Goal: Information Seeking & Learning: Check status

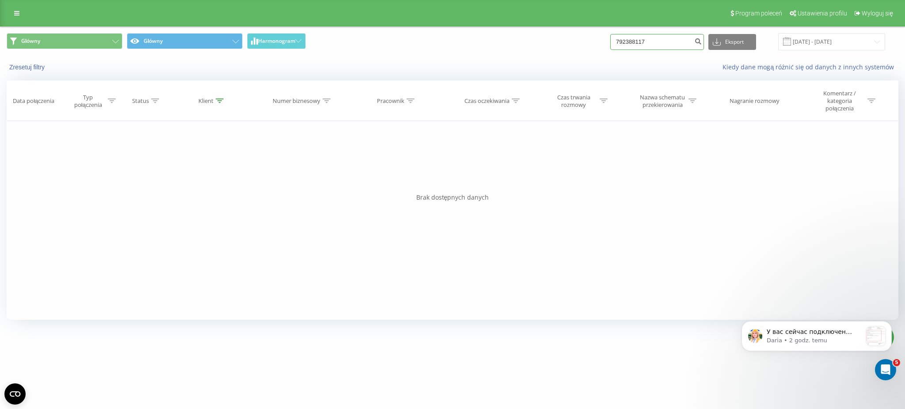
click at [666, 42] on input "792388117" at bounding box center [657, 42] width 94 height 16
paste input "509449218"
type input "509449218"
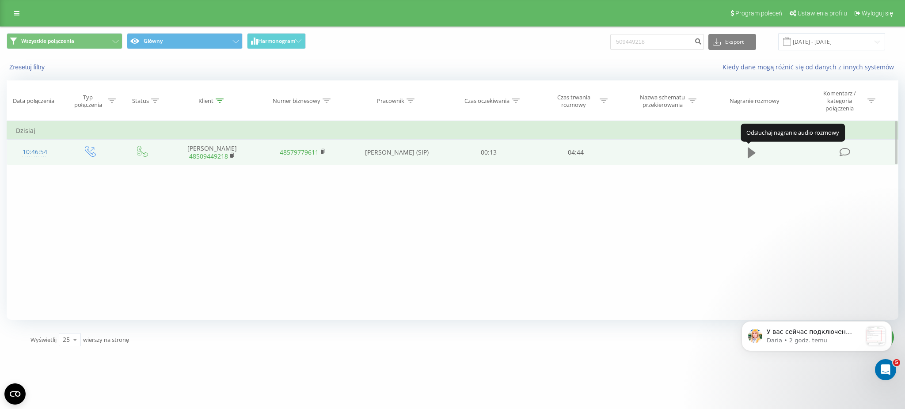
click at [752, 154] on icon at bounding box center [752, 153] width 8 height 11
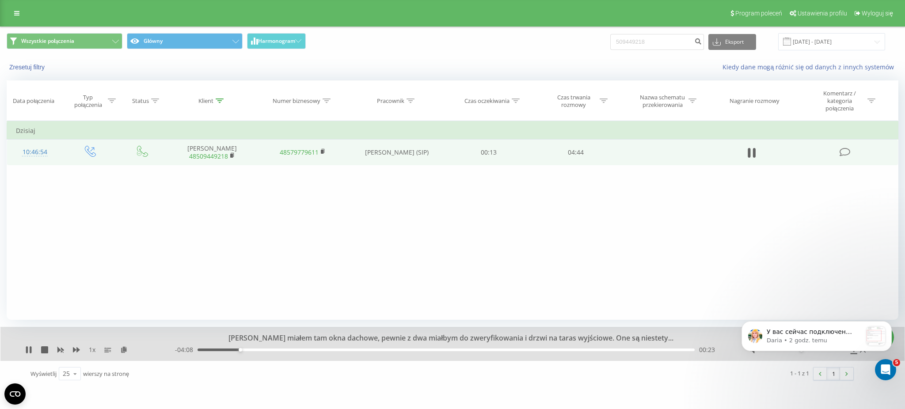
click at [630, 240] on div "Filtruj według warunków Jest równe Wprowadź wartość Anuluj OK Filtruj według wa…" at bounding box center [453, 220] width 892 height 199
click at [737, 282] on div "Filtruj według warunków Jest równe Wprowadź wartość Anuluj OK Filtruj według wa…" at bounding box center [453, 220] width 892 height 199
click at [889, 324] on icon "Dismiss notification" at bounding box center [888, 323] width 3 height 3
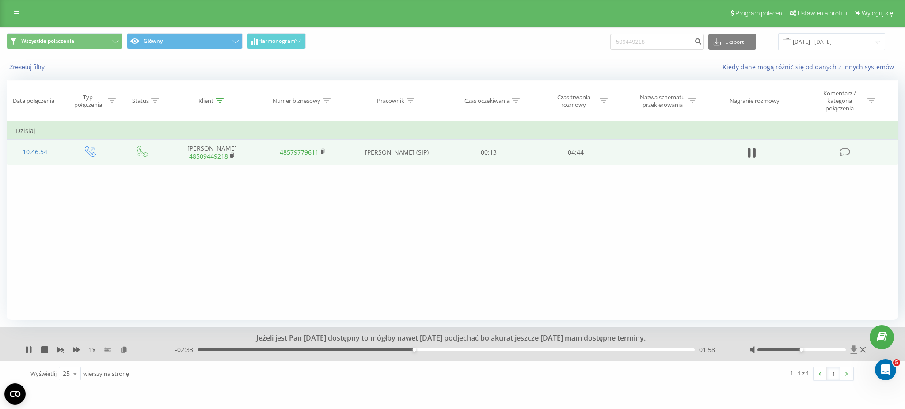
click at [851, 350] on icon at bounding box center [853, 350] width 7 height 8
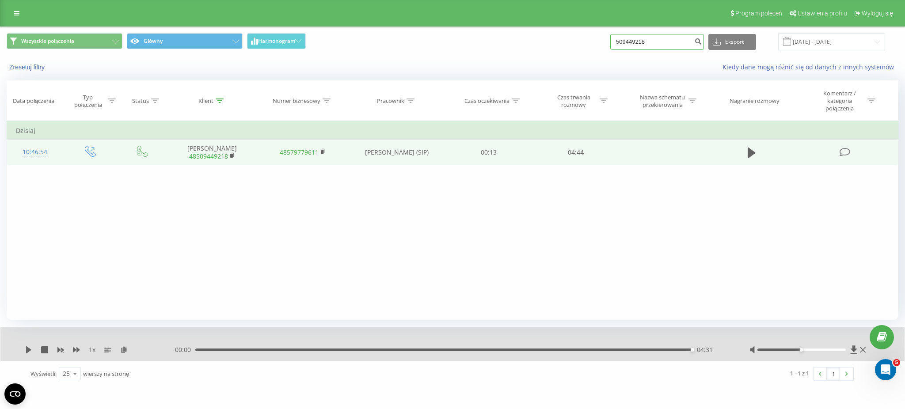
click at [669, 41] on input "509449218" at bounding box center [657, 42] width 94 height 16
paste input "60443134"
type input "604431348"
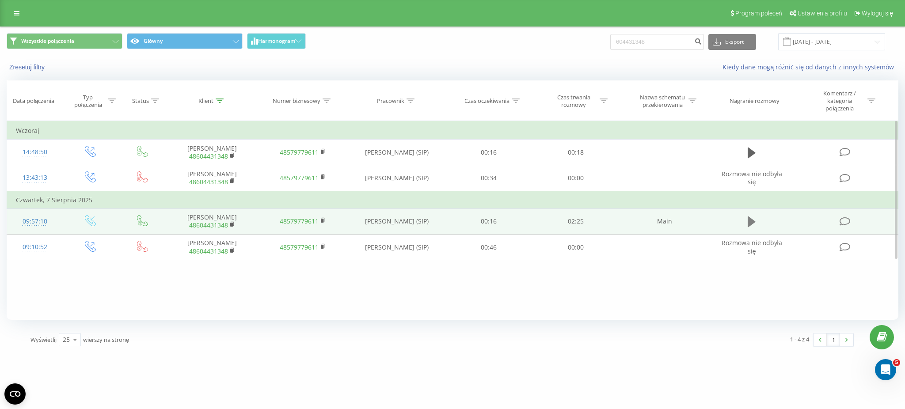
click at [752, 221] on icon at bounding box center [752, 221] width 8 height 11
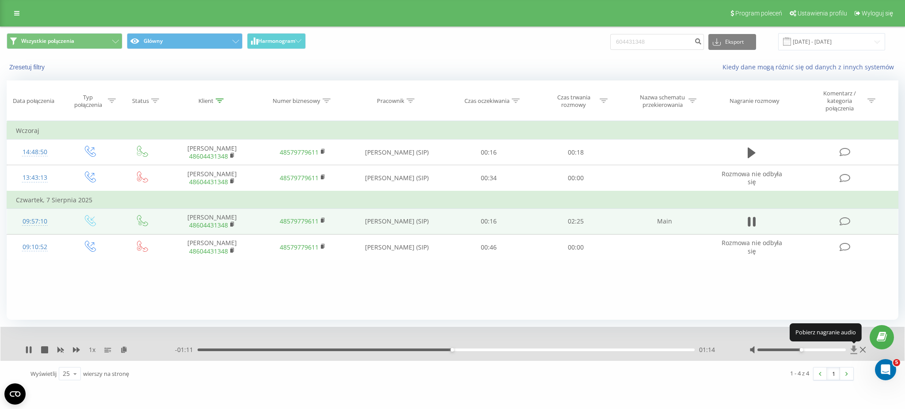
click at [854, 347] on icon at bounding box center [853, 350] width 7 height 8
